Goal: Information Seeking & Learning: Compare options

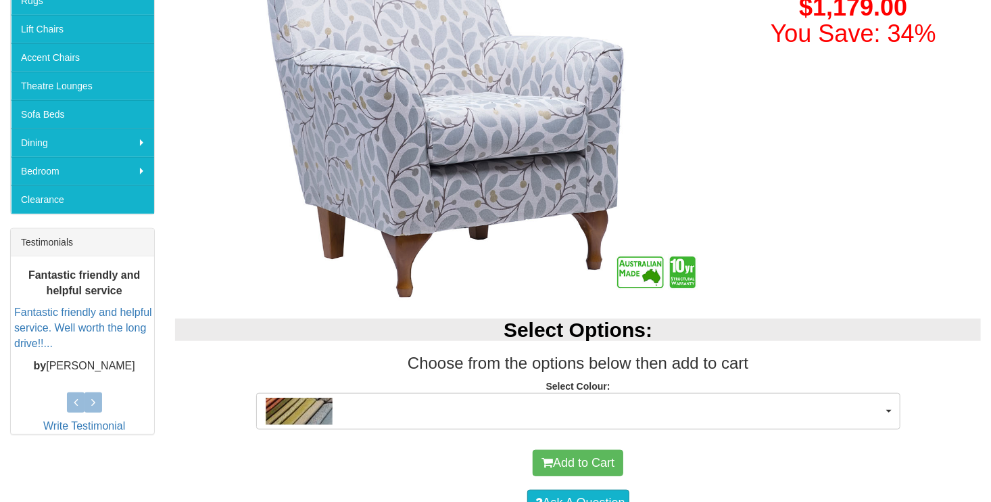
scroll to position [352, 0]
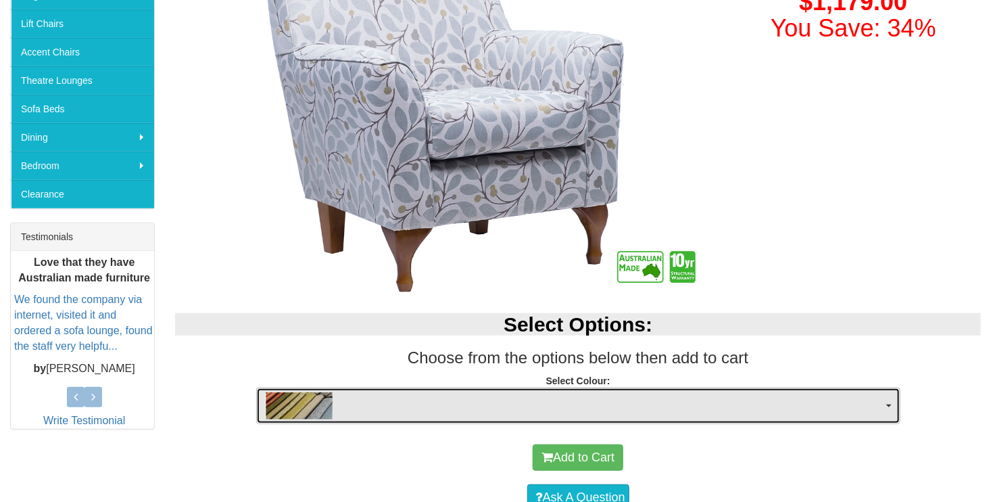
click at [891, 405] on span "button" at bounding box center [889, 405] width 5 height 3
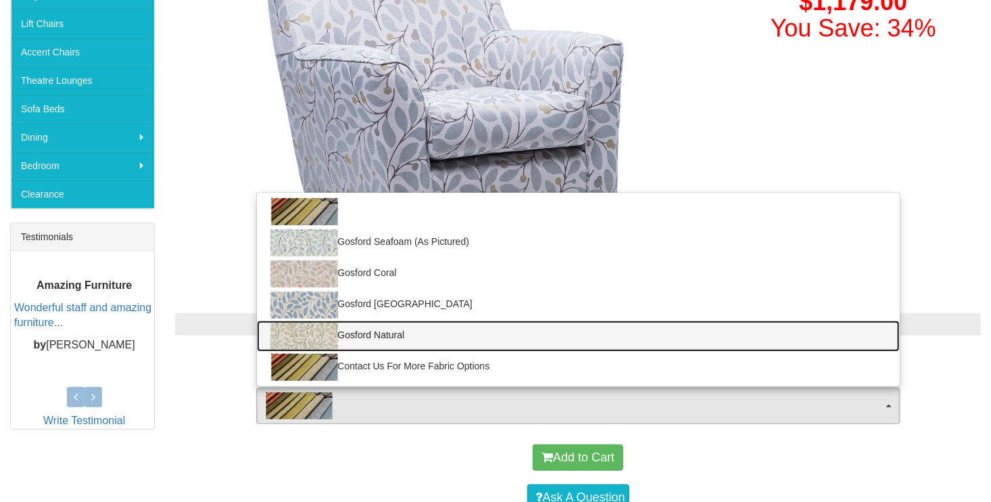
click at [312, 331] on img at bounding box center [304, 336] width 68 height 27
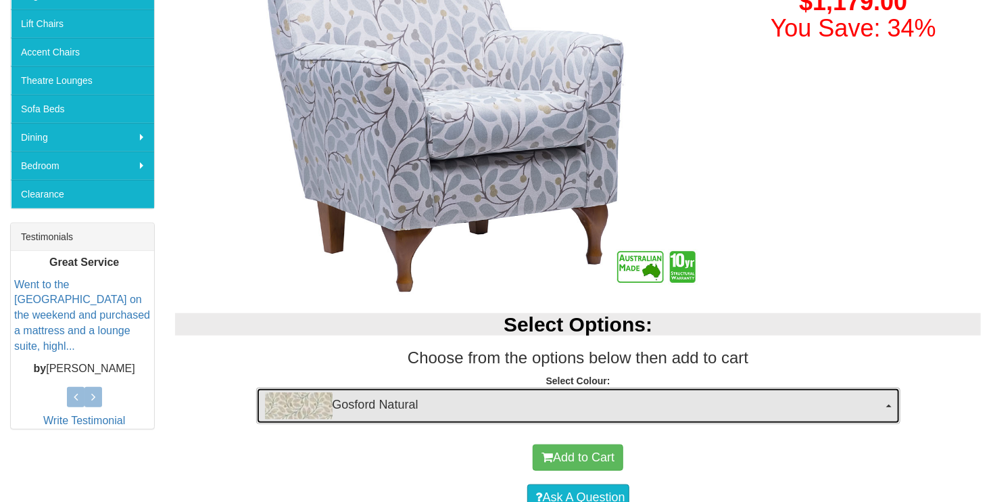
click at [333, 402] on span "Gosford Natural" at bounding box center [574, 405] width 618 height 27
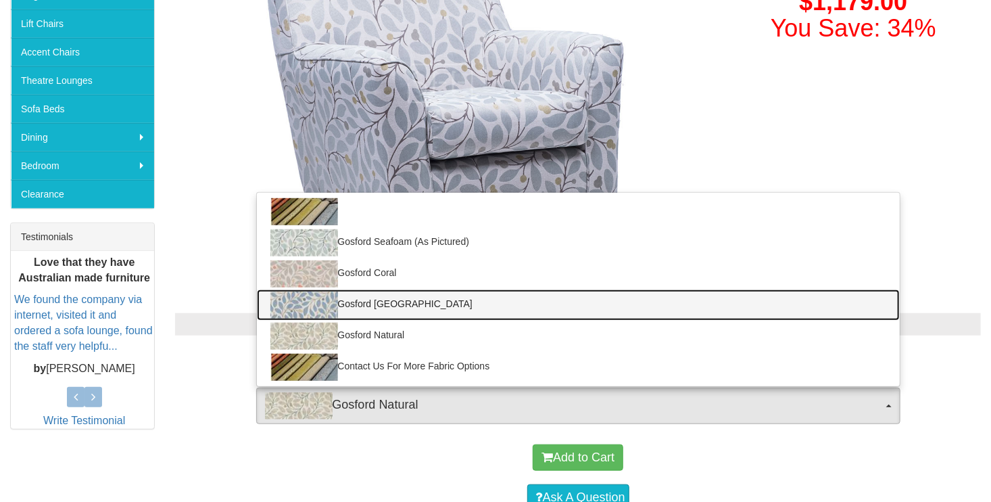
click at [314, 307] on img at bounding box center [304, 304] width 68 height 27
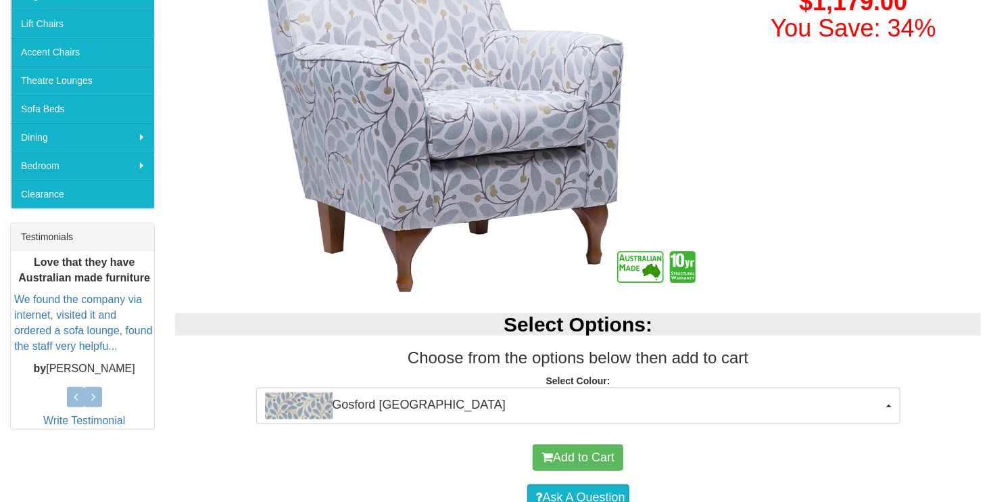
click at [314, 307] on div "Select Options: Choose from the options below then add to cart Select Colour: G…" at bounding box center [578, 365] width 826 height 131
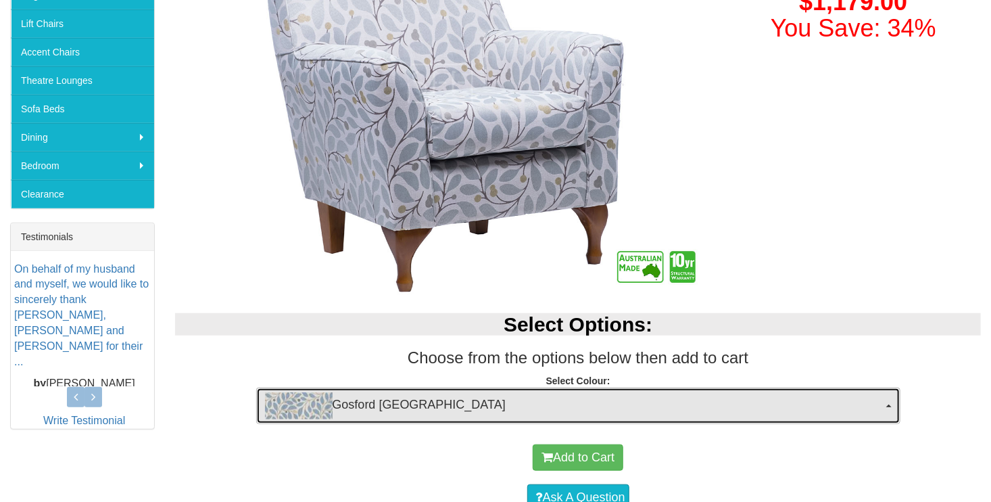
click at [892, 404] on button "Gosford Delft" at bounding box center [578, 405] width 644 height 37
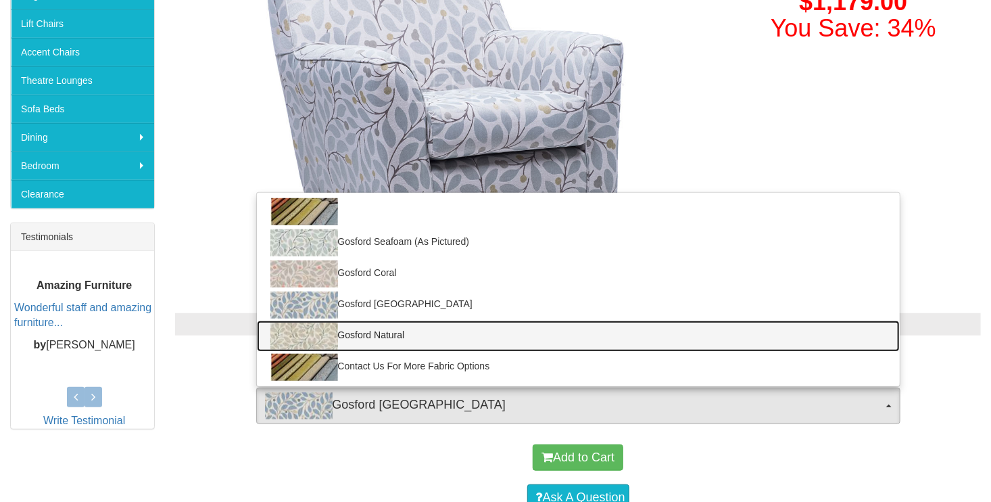
click at [306, 328] on img at bounding box center [304, 336] width 68 height 27
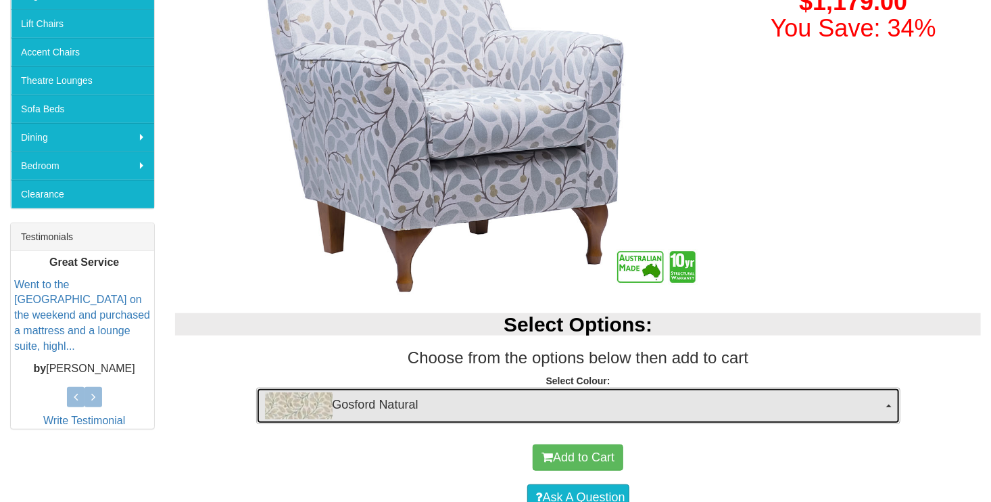
click at [882, 398] on button "Gosford Natural" at bounding box center [578, 405] width 644 height 37
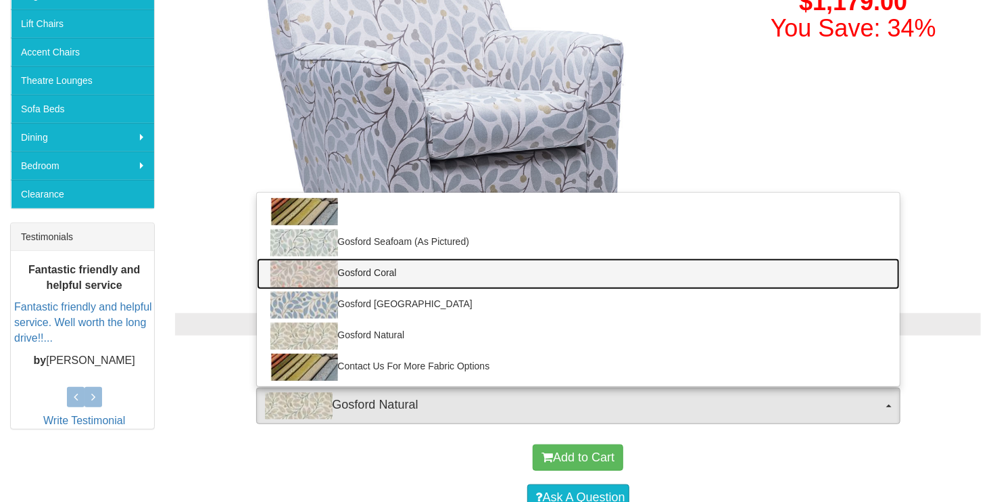
click at [340, 270] on link "Gosford Coral" at bounding box center [578, 273] width 643 height 31
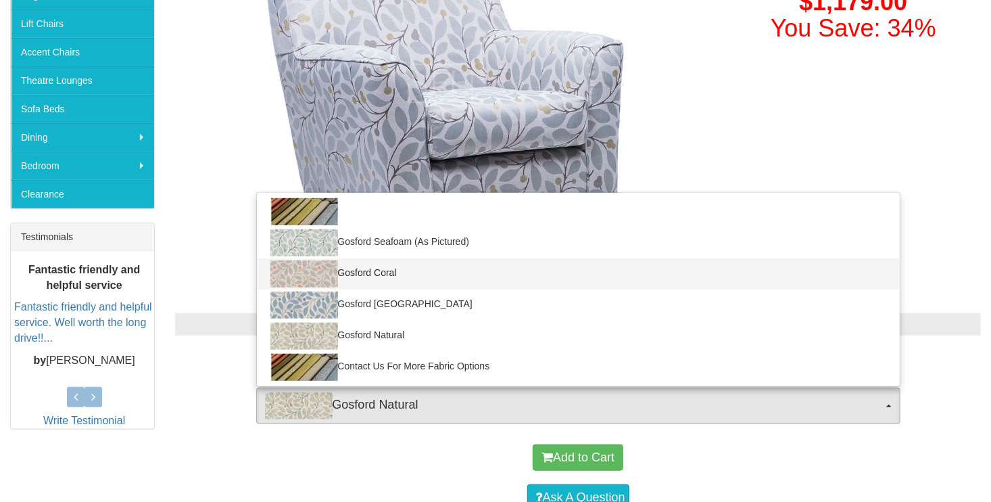
select select "887"
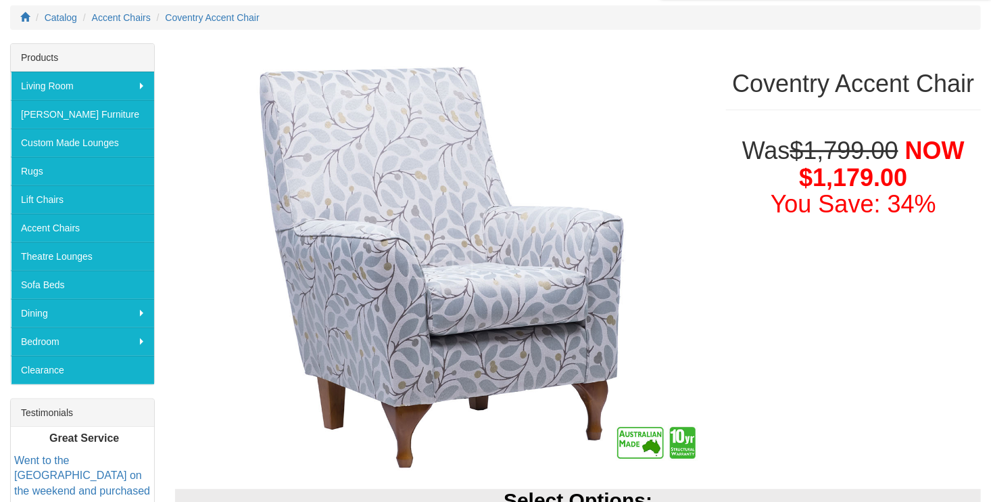
scroll to position [162, 0]
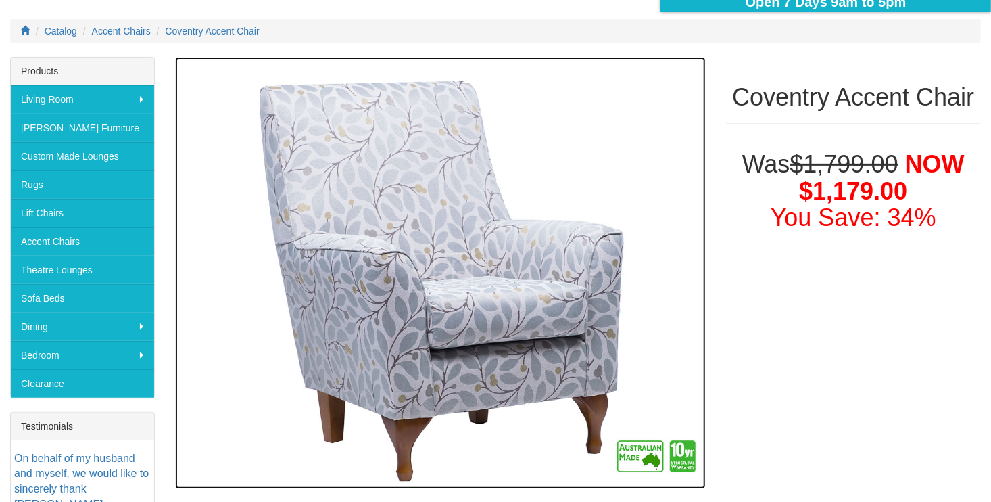
click at [423, 348] on img at bounding box center [440, 273] width 530 height 433
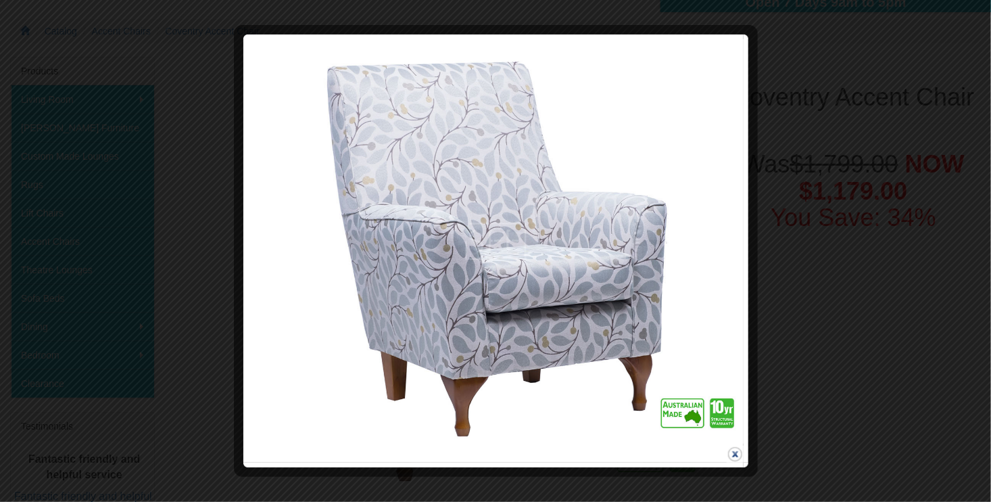
click at [735, 454] on button "close" at bounding box center [735, 454] width 17 height 17
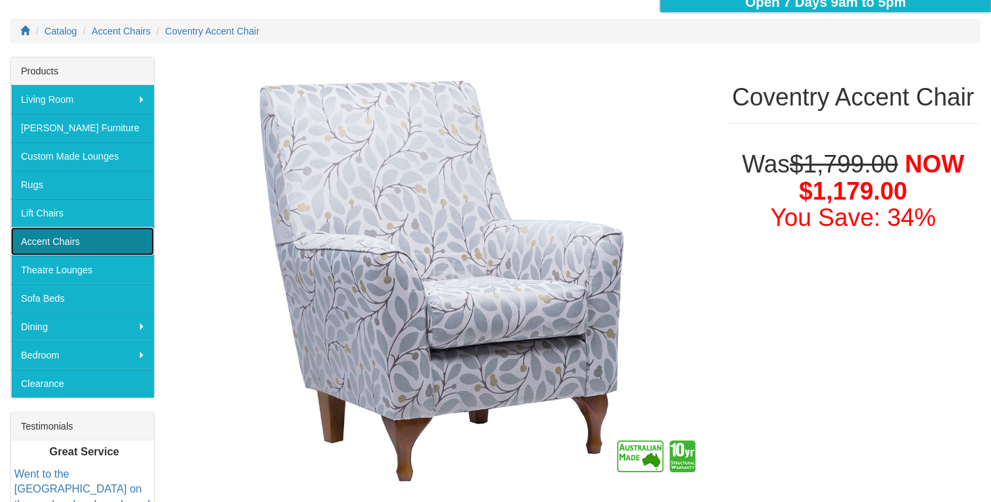
click at [60, 239] on link "Accent Chairs" at bounding box center [82, 241] width 143 height 28
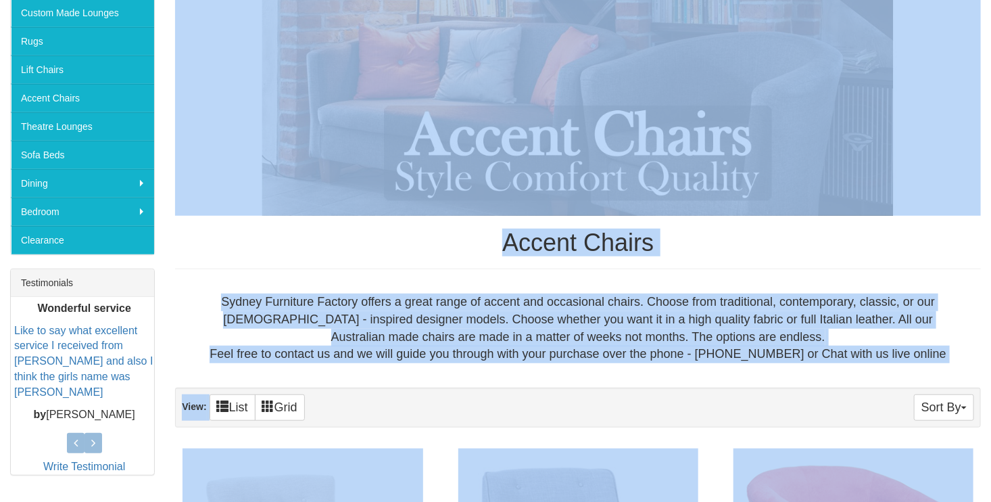
scroll to position [315, 0]
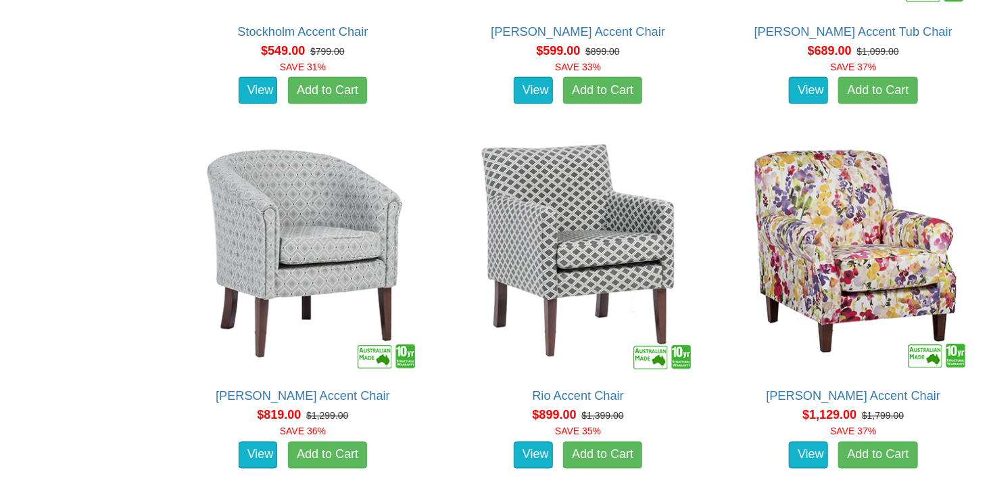
scroll to position [991, 0]
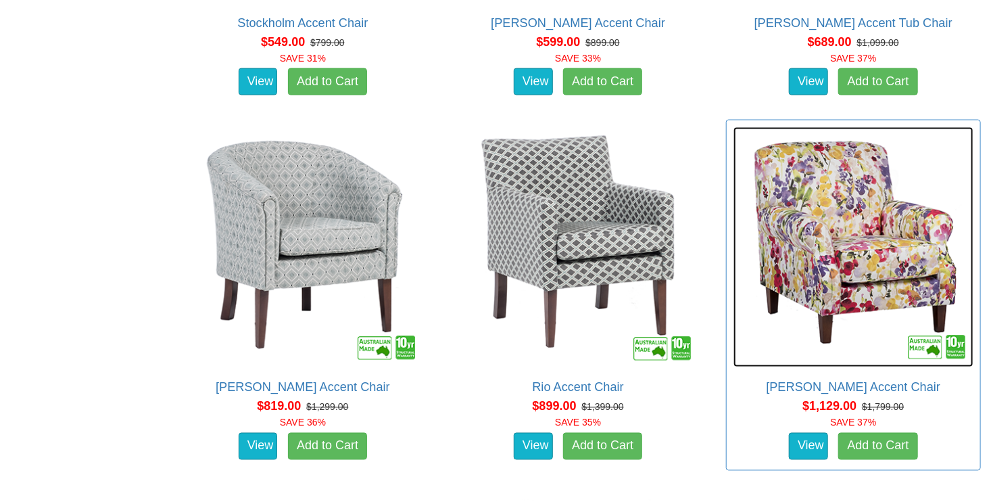
click at [850, 203] on img at bounding box center [854, 247] width 240 height 240
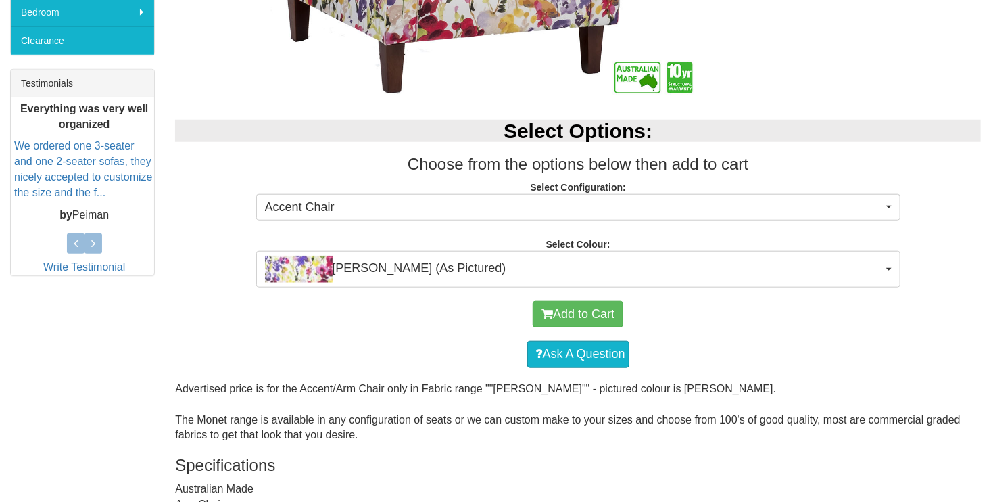
scroll to position [496, 0]
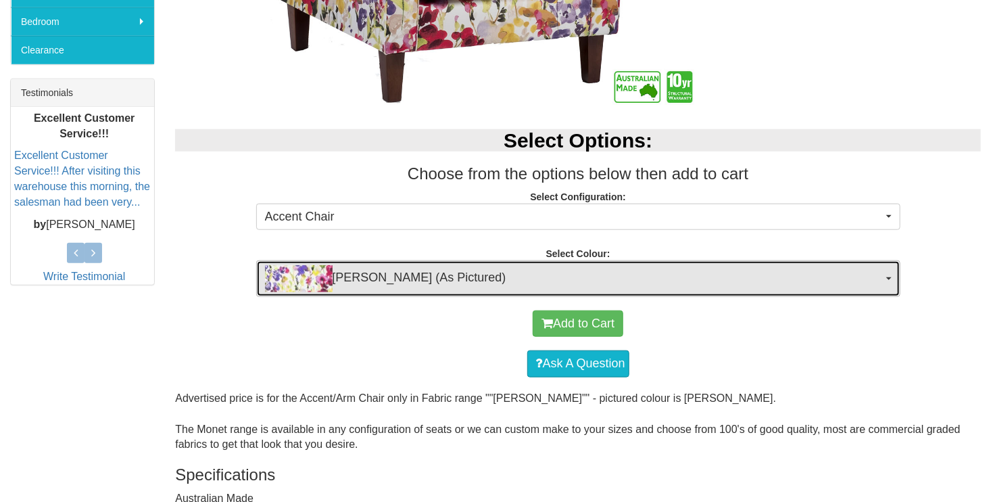
click at [893, 273] on button "Ingrid Chintz (As Pictured)" at bounding box center [578, 278] width 644 height 37
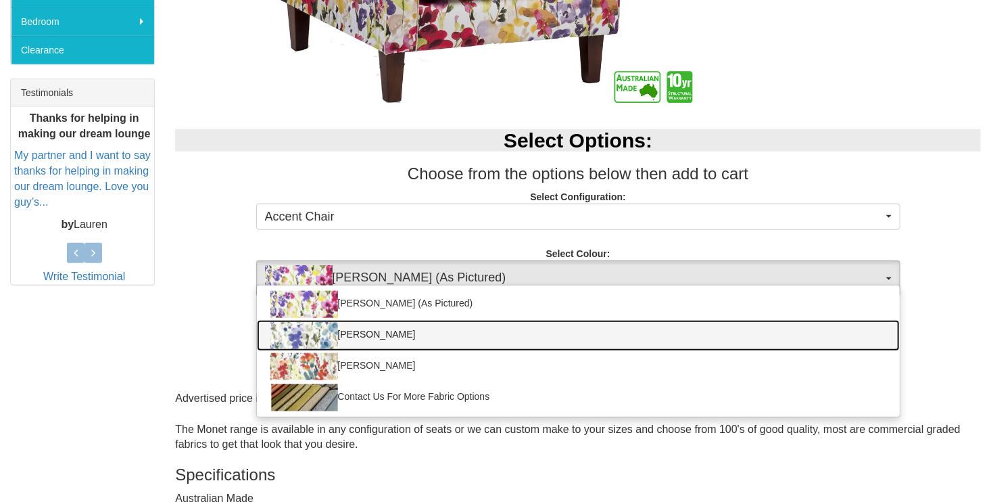
click at [301, 334] on img at bounding box center [304, 335] width 68 height 27
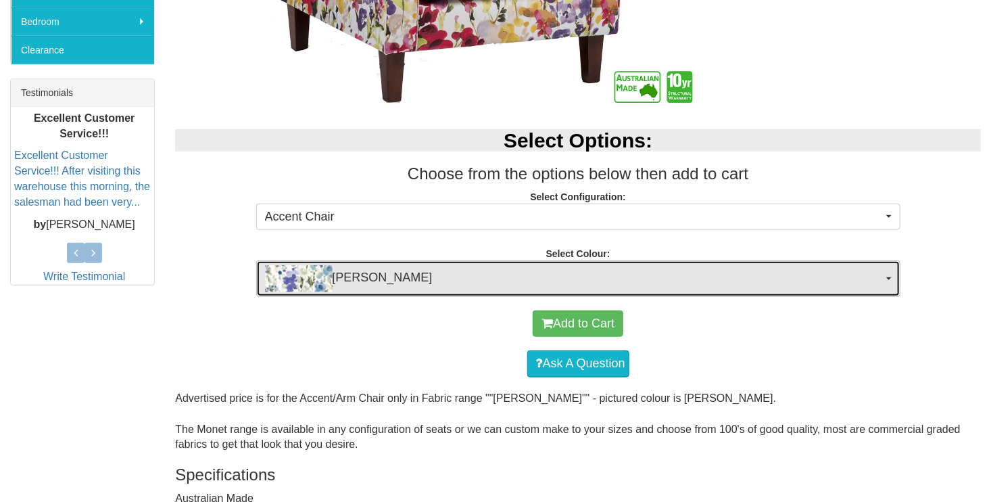
click at [287, 283] on img "button" at bounding box center [299, 278] width 68 height 27
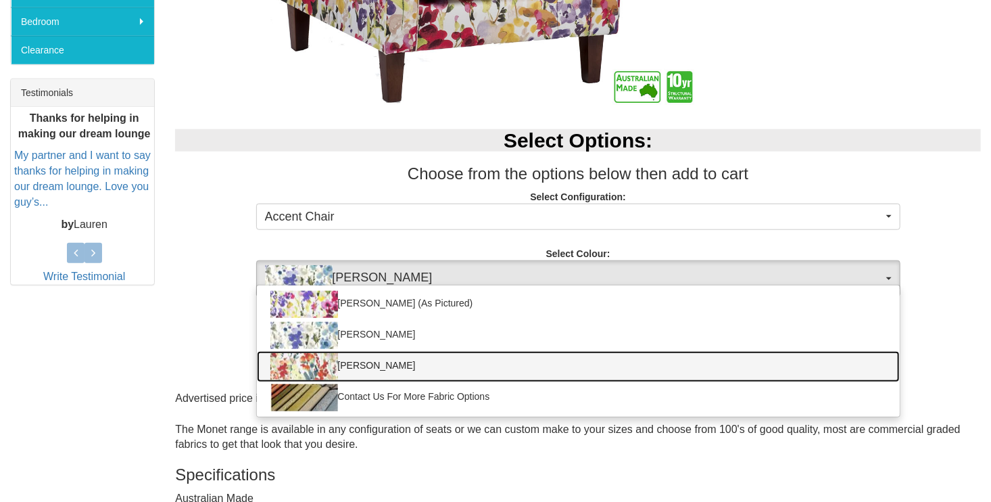
click at [300, 359] on img at bounding box center [304, 366] width 68 height 27
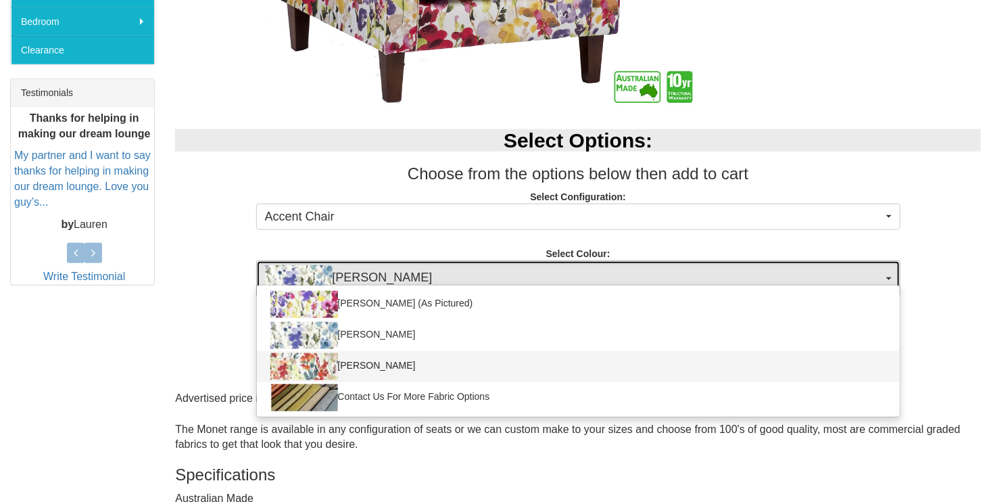
select select "770"
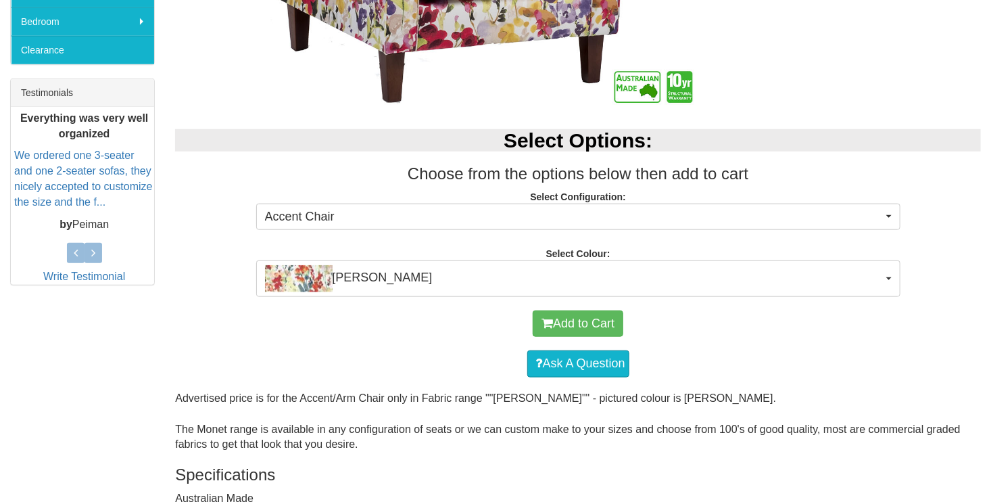
click at [300, 359] on div "Ask A Question" at bounding box center [578, 364] width 793 height 41
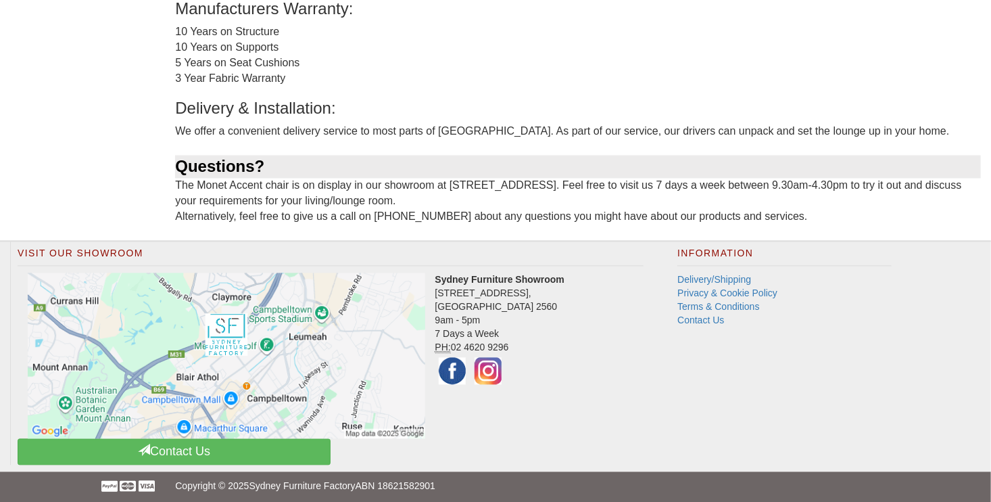
scroll to position [1150, 0]
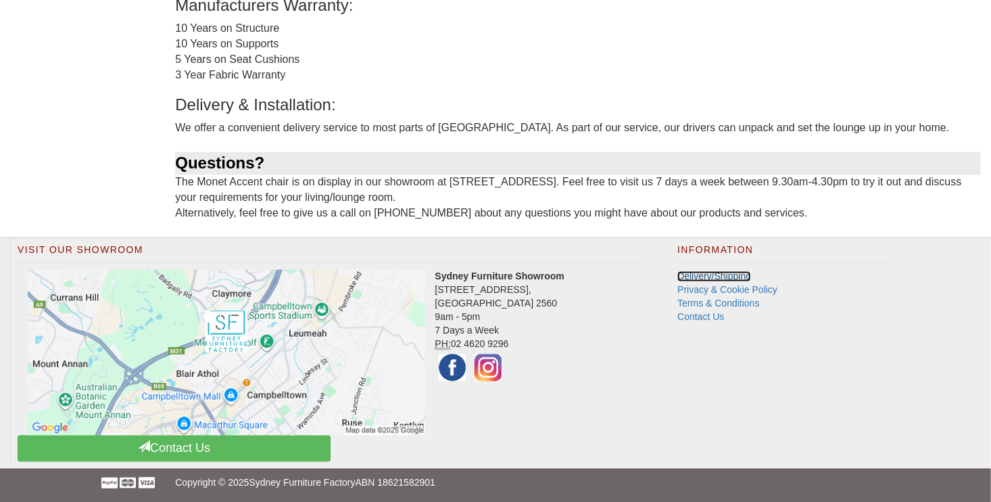
click at [705, 277] on link "Delivery/Shipping" at bounding box center [715, 276] width 74 height 11
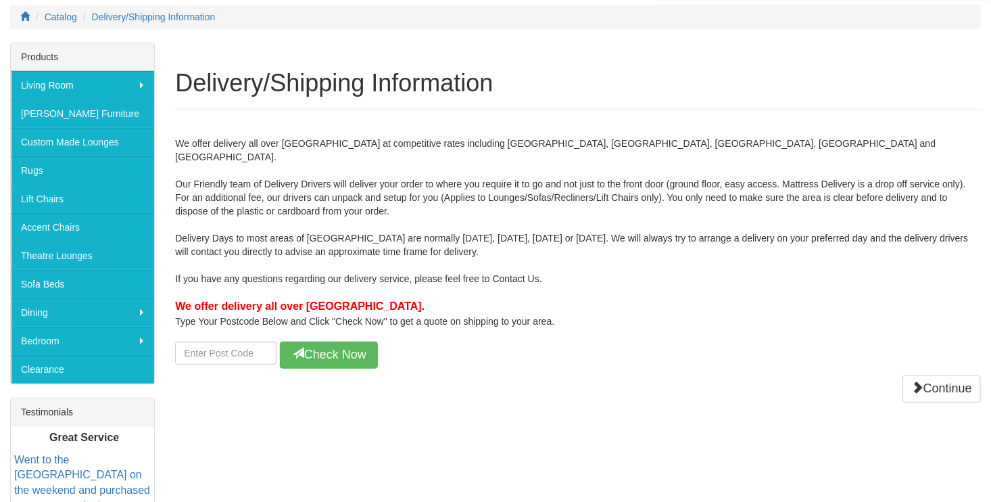
scroll to position [189, 0]
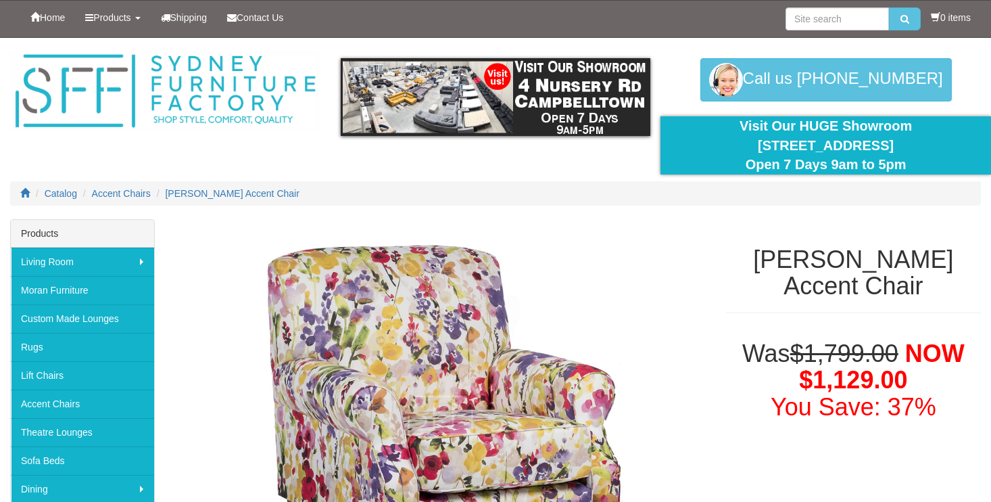
select select "770"
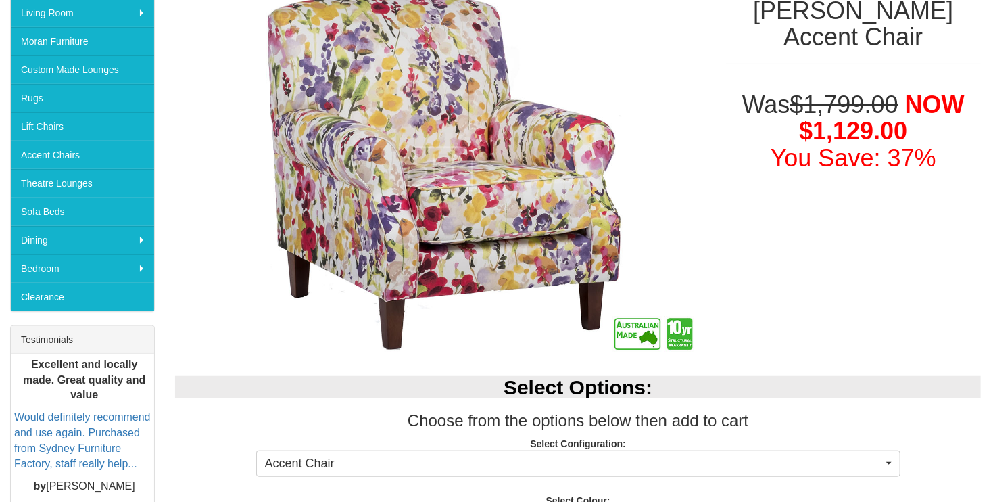
scroll to position [239, 0]
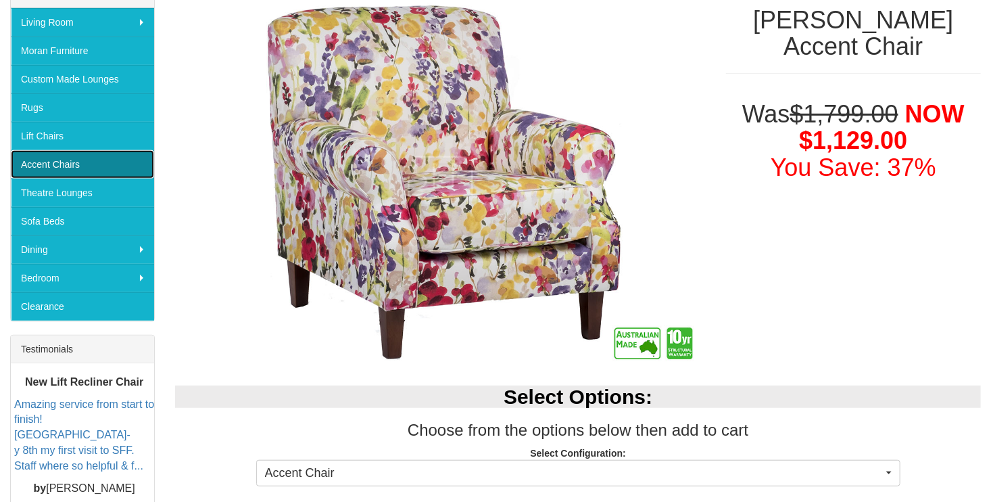
click at [80, 159] on link "Accent Chairs" at bounding box center [82, 164] width 143 height 28
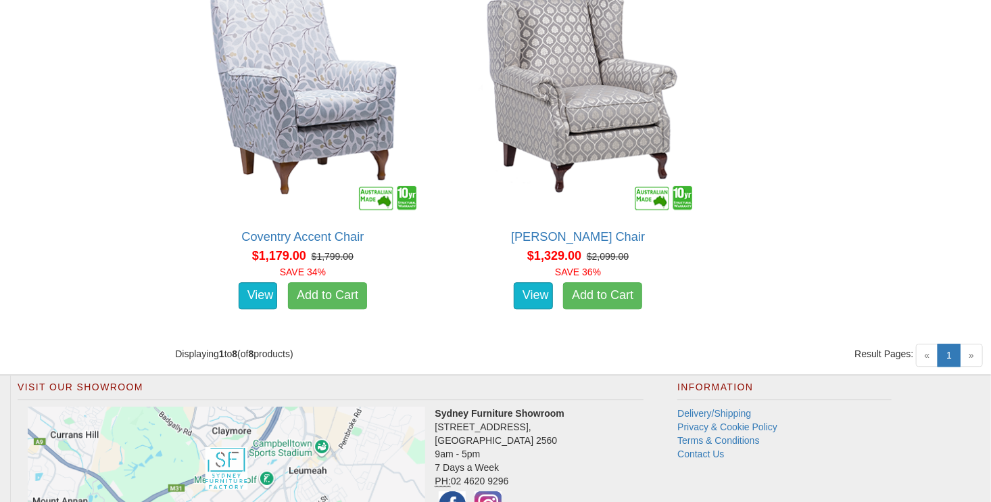
scroll to position [1615, 0]
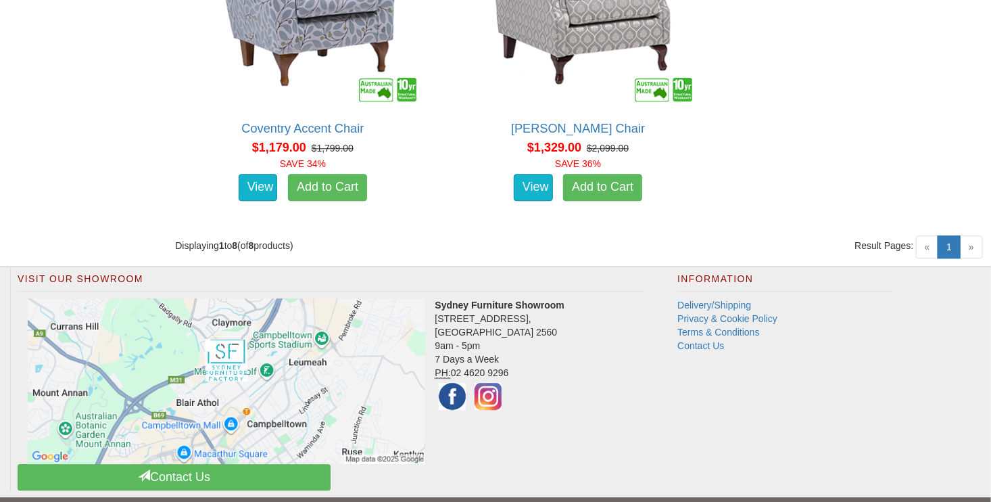
click at [972, 251] on span "»" at bounding box center [971, 246] width 23 height 23
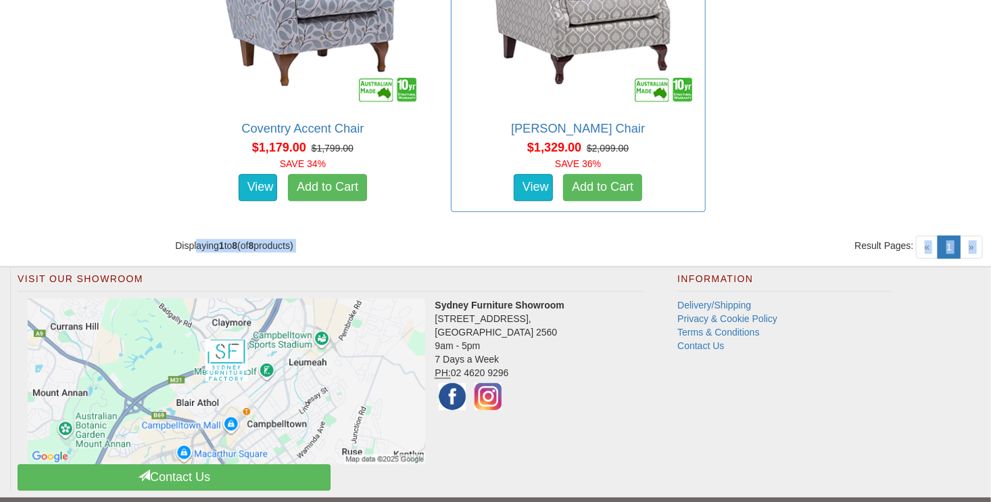
drag, startPoint x: 972, startPoint y: 251, endPoint x: 667, endPoint y: 150, distance: 321.2
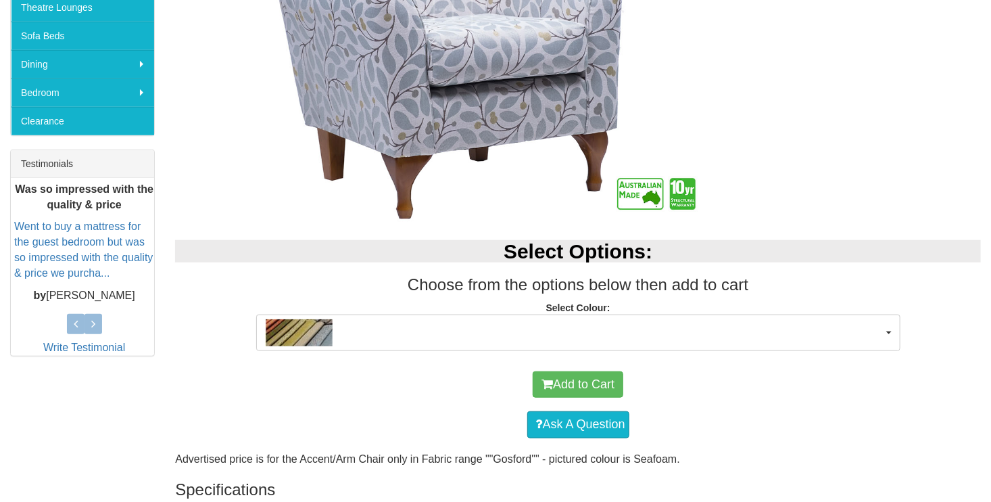
scroll to position [433, 0]
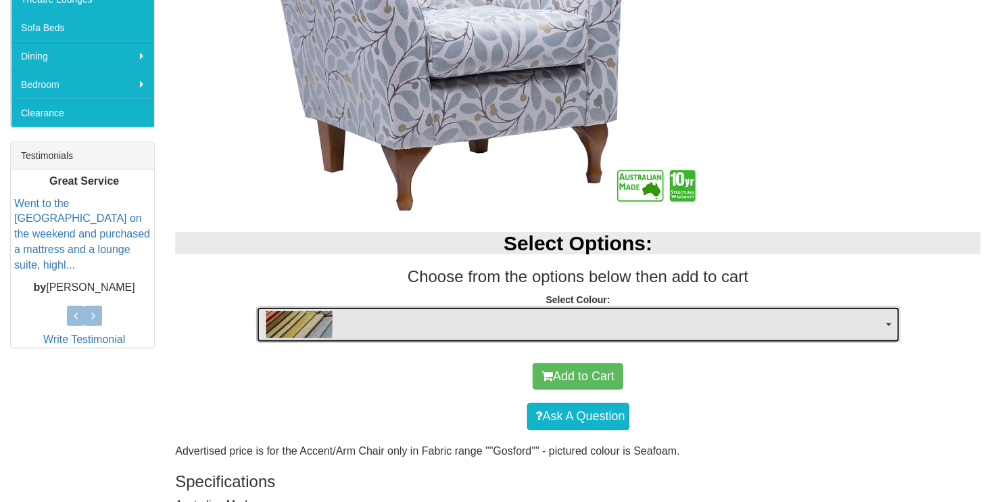
click at [891, 330] on button "button" at bounding box center [578, 324] width 644 height 37
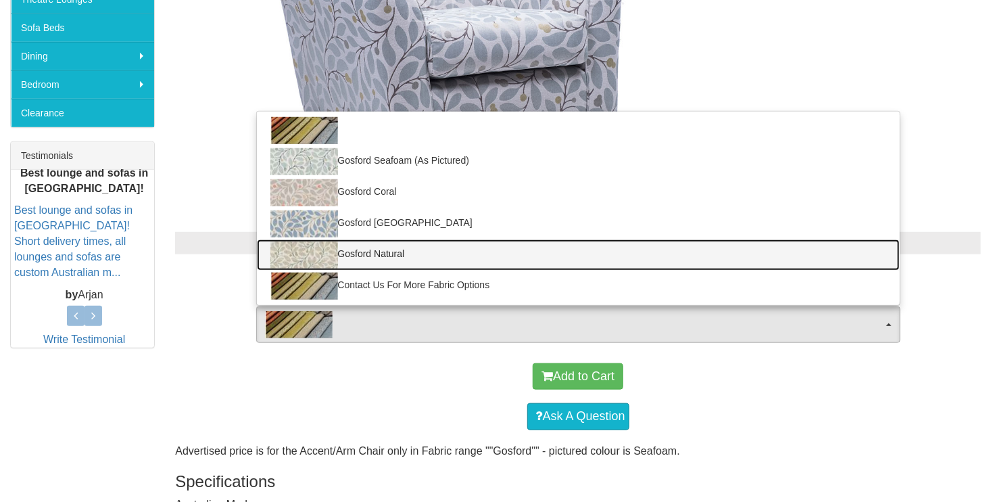
click at [292, 248] on img at bounding box center [304, 254] width 68 height 27
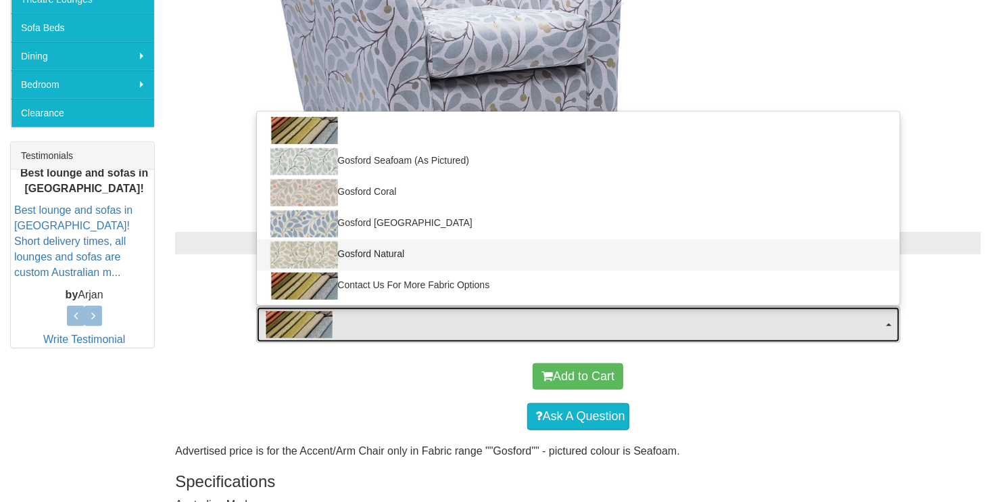
select select "889"
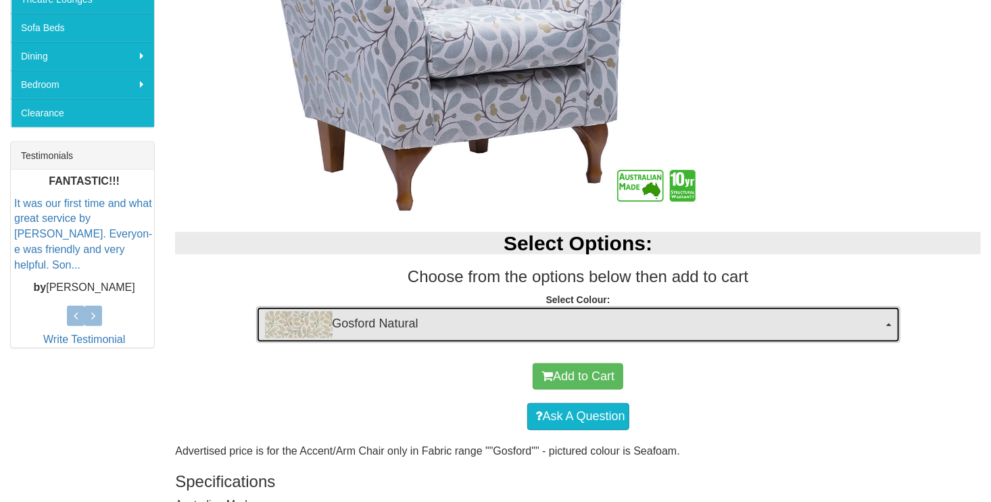
click at [889, 326] on button "Gosford Natural" at bounding box center [578, 324] width 644 height 37
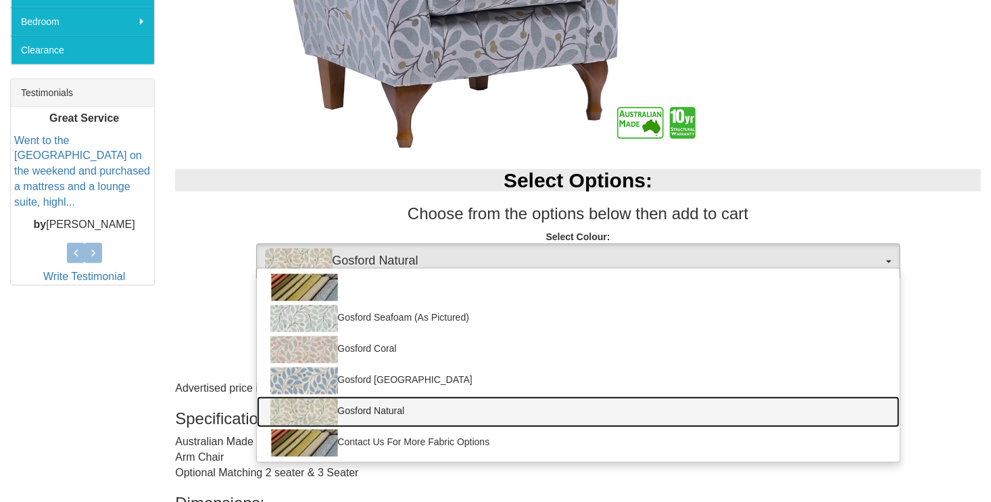
scroll to position [487, 0]
